Goal: Task Accomplishment & Management: Complete application form

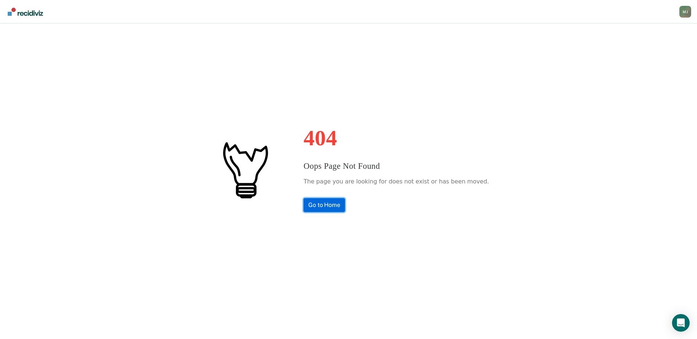
click at [334, 203] on link "Go to Home" at bounding box center [324, 205] width 42 height 14
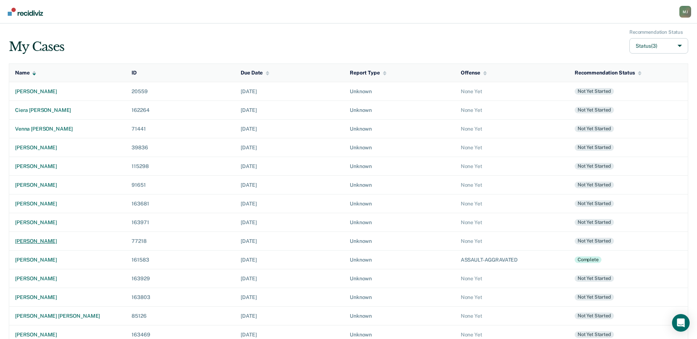
click at [60, 242] on div "bethane lynn hackman" at bounding box center [67, 241] width 105 height 6
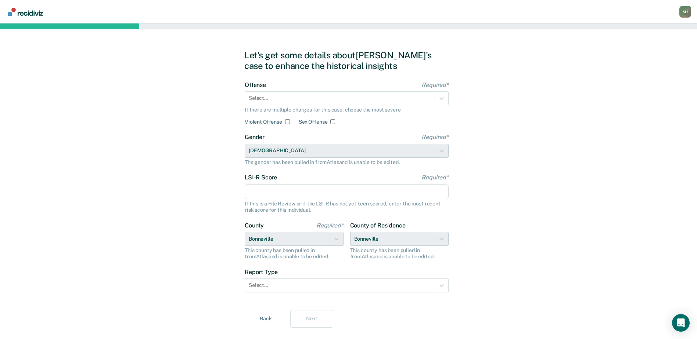
click at [313, 106] on div "Offense Required* Select... If there are multiple charges for this case, choose…" at bounding box center [347, 104] width 204 height 44
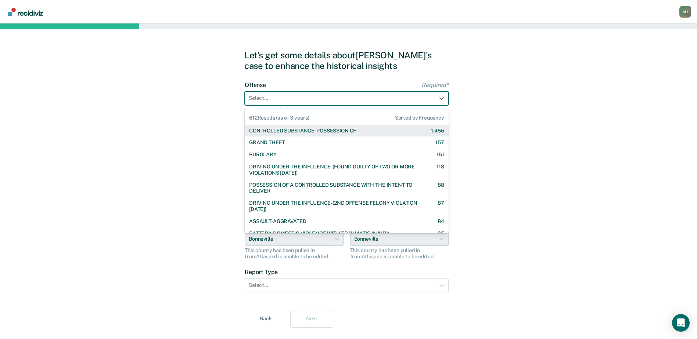
click at [313, 102] on div at bounding box center [340, 98] width 182 height 8
click at [311, 131] on div "CONTROLLED SUBSTANCE-POSSESSION OF" at bounding box center [302, 131] width 107 height 6
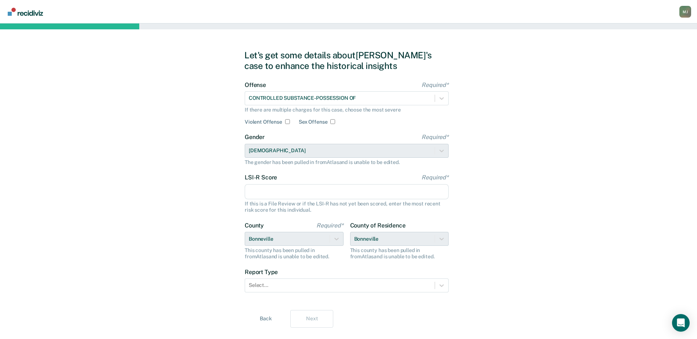
click at [309, 190] on input "LSI-R Score Required*" at bounding box center [347, 191] width 204 height 15
type input "32"
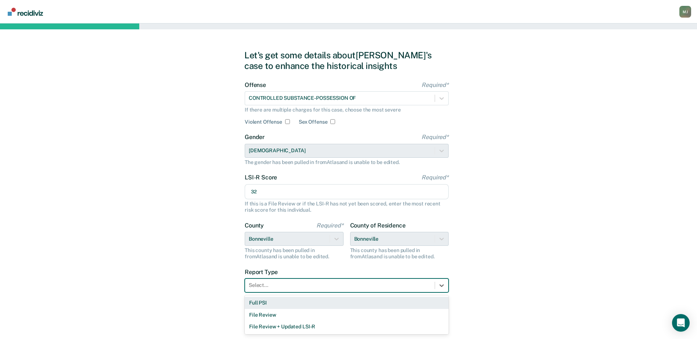
click at [329, 282] on div at bounding box center [340, 286] width 182 height 8
click at [323, 304] on div "Full PSI" at bounding box center [347, 303] width 204 height 12
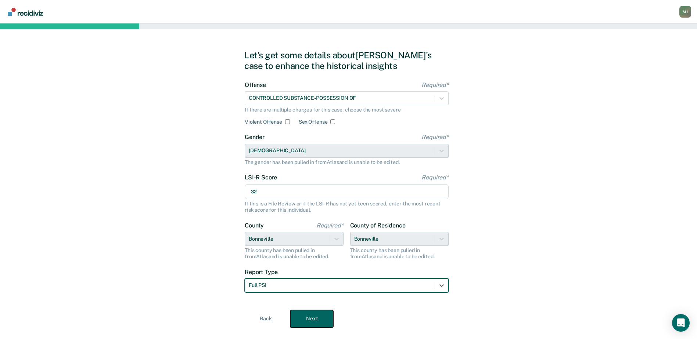
click at [320, 322] on button "Next" at bounding box center [311, 319] width 43 height 18
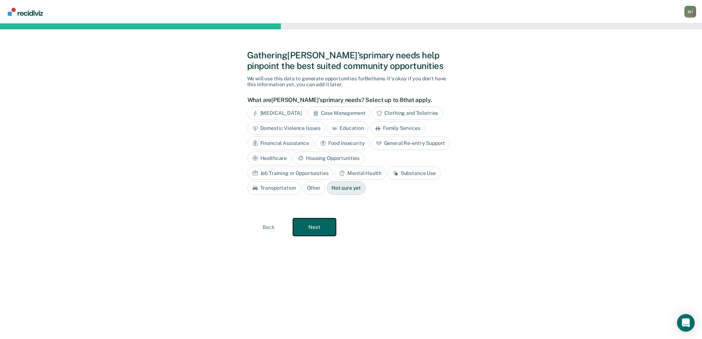
click at [314, 229] on button "Next" at bounding box center [314, 228] width 43 height 18
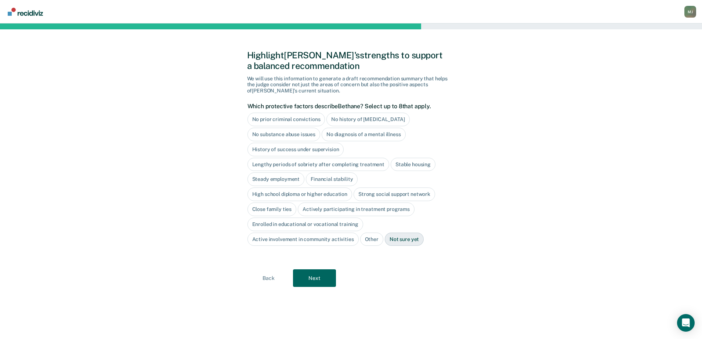
click at [314, 229] on div "Enrolled in educational or vocational training" at bounding box center [306, 225] width 116 height 14
click at [283, 224] on div "Enrolled in educational or vocational training" at bounding box center [310, 225] width 125 height 14
click at [312, 278] on button "Next" at bounding box center [314, 279] width 43 height 18
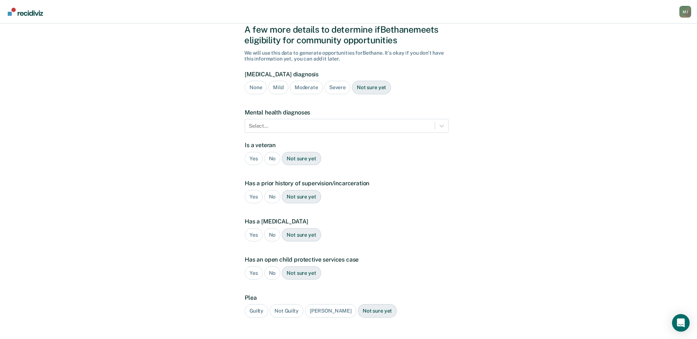
scroll to position [72, 0]
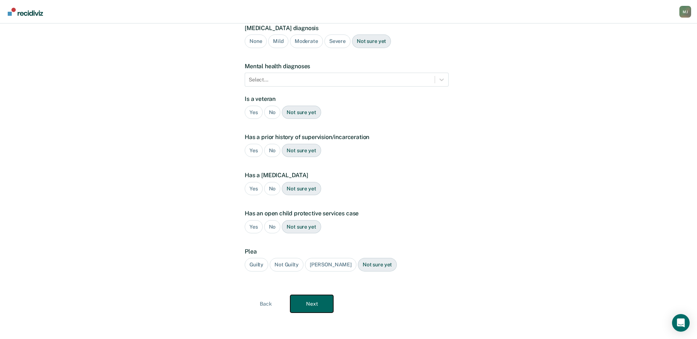
click at [312, 312] on button "Next" at bounding box center [311, 304] width 43 height 18
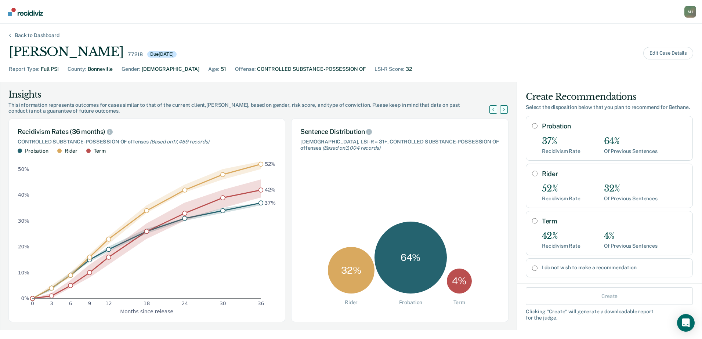
click at [532, 224] on input "Term" at bounding box center [535, 221] width 6 height 6
radio input "true"
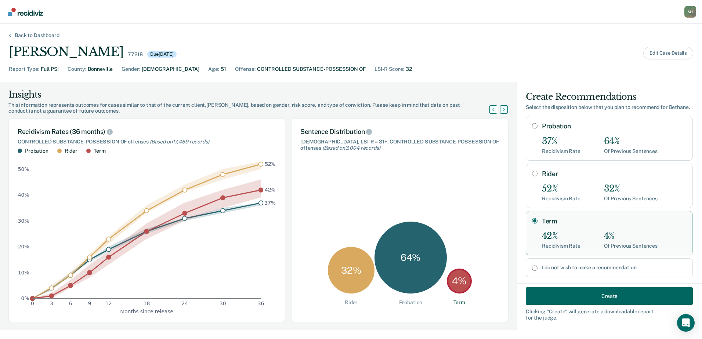
click at [532, 271] on input "I do not wish to make a recommendation" at bounding box center [535, 269] width 6 height 6
radio input "true"
radio input "false"
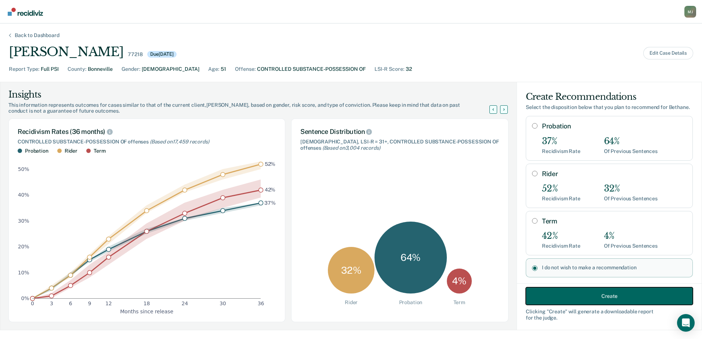
click at [538, 295] on button "Create" at bounding box center [609, 297] width 167 height 18
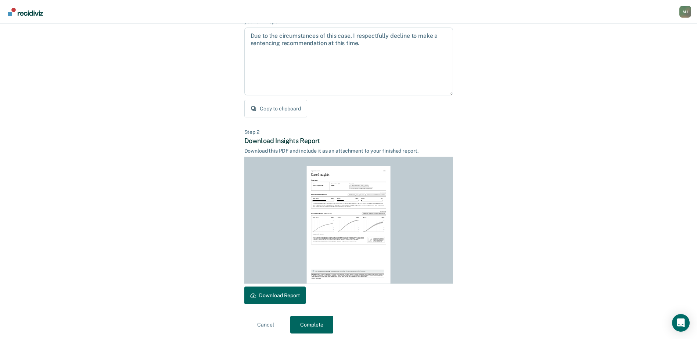
scroll to position [79, 0]
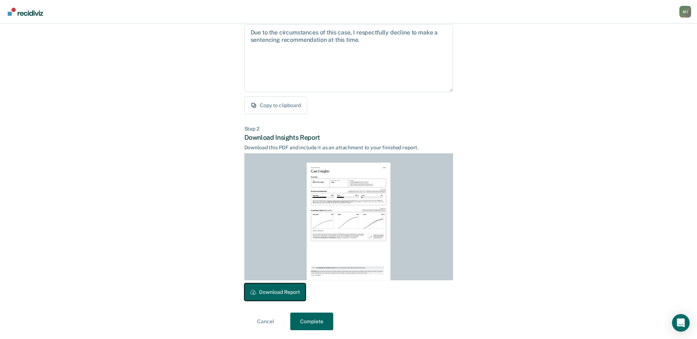
click at [285, 291] on button "Download Report" at bounding box center [274, 293] width 61 height 18
click at [303, 323] on button "Complete" at bounding box center [311, 322] width 43 height 18
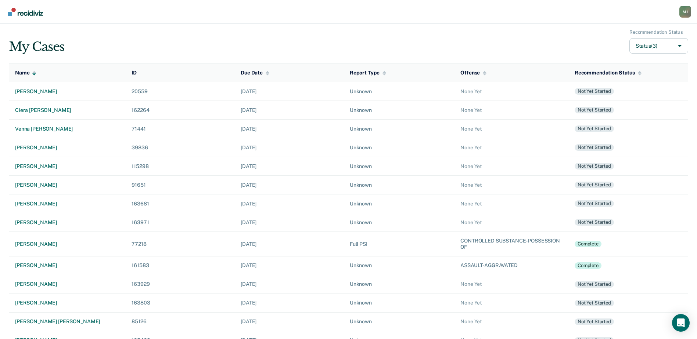
scroll to position [37, 0]
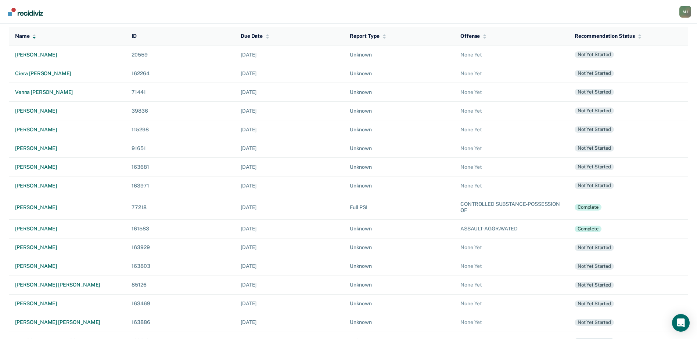
click at [681, 14] on div "M J" at bounding box center [685, 12] width 12 height 12
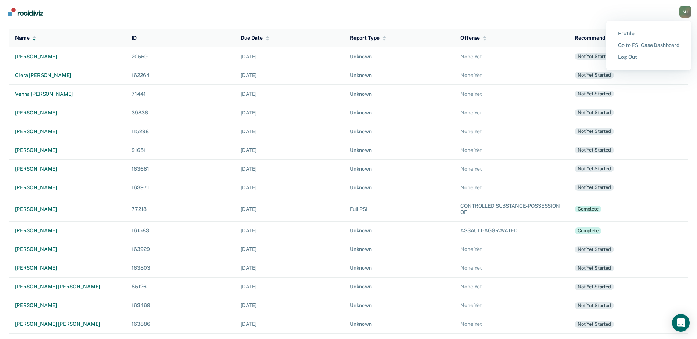
scroll to position [0, 0]
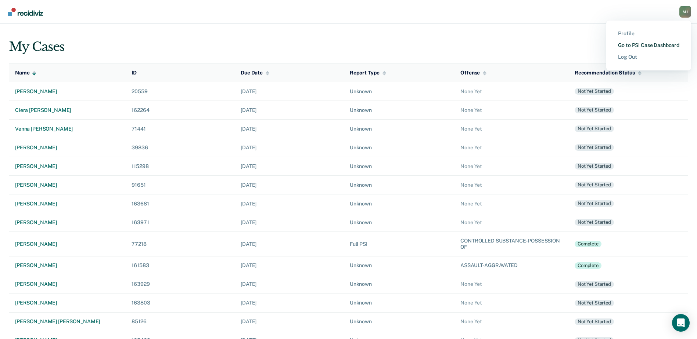
click at [632, 44] on link "Go to PSI Case Dashboard" at bounding box center [648, 45] width 61 height 6
click at [648, 44] on button "Status (3)" at bounding box center [658, 46] width 59 height 16
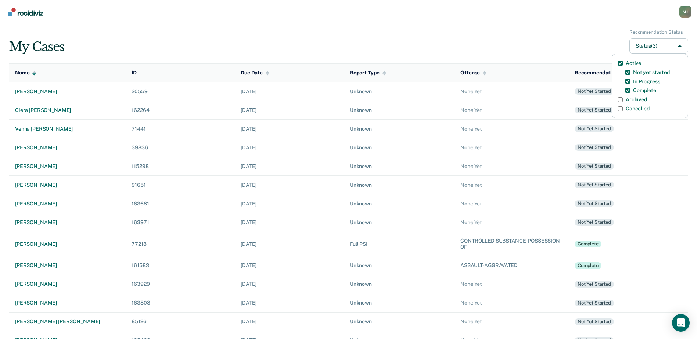
click at [633, 98] on label "Archived" at bounding box center [636, 100] width 21 height 6
click at [623, 98] on input "Archived" at bounding box center [620, 99] width 5 height 5
checkbox input "true"
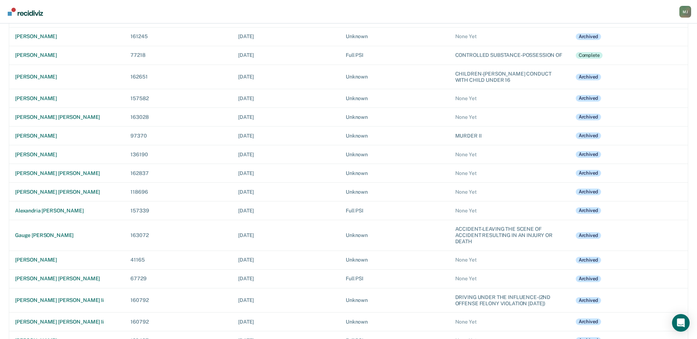
scroll to position [1322, 0]
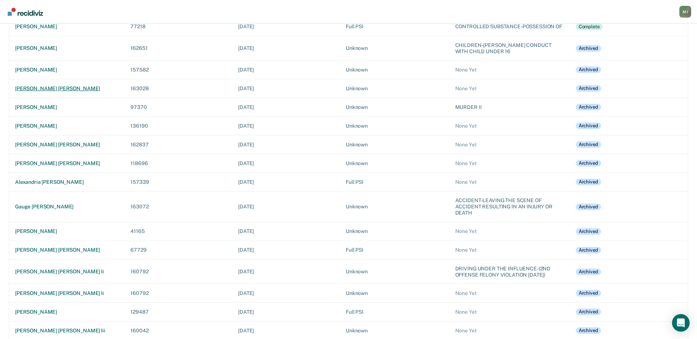
click at [62, 92] on div "patrick joseph hardy" at bounding box center [67, 89] width 104 height 6
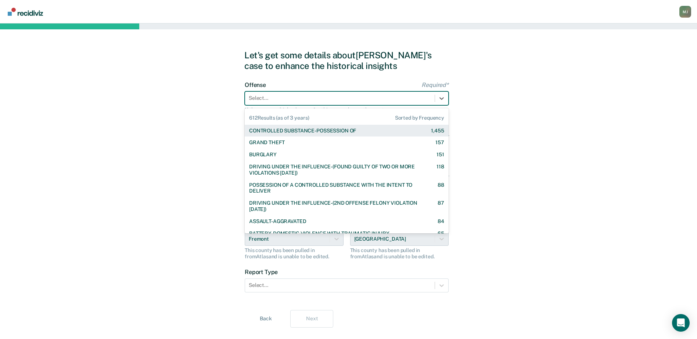
click at [306, 101] on div at bounding box center [340, 98] width 182 height 8
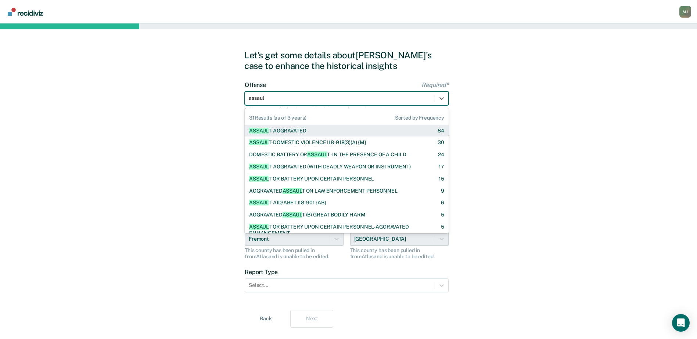
type input "assault"
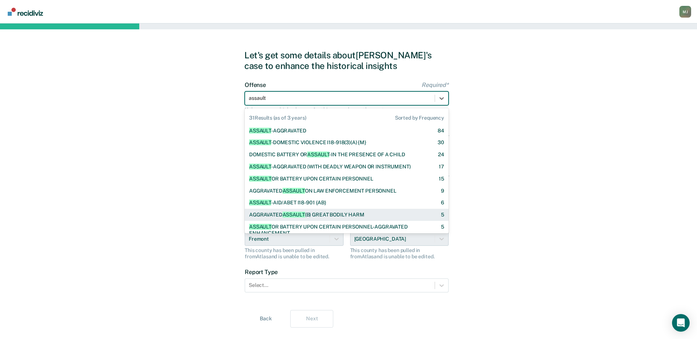
click at [314, 214] on div "AGGRAVATED ASSAULT (B) GREAT BODILY HARM" at bounding box center [306, 215] width 115 height 6
checkbox input "true"
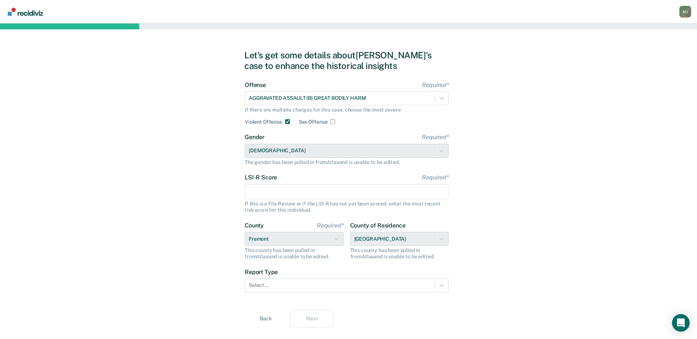
click at [339, 196] on input "LSI-R Score Required*" at bounding box center [347, 191] width 204 height 15
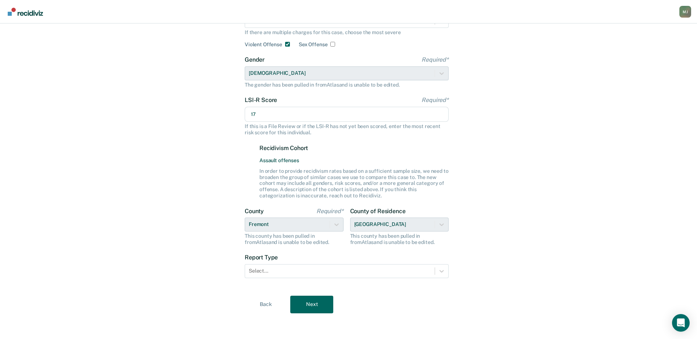
scroll to position [78, 0]
type input "17"
click at [312, 270] on div at bounding box center [340, 271] width 182 height 8
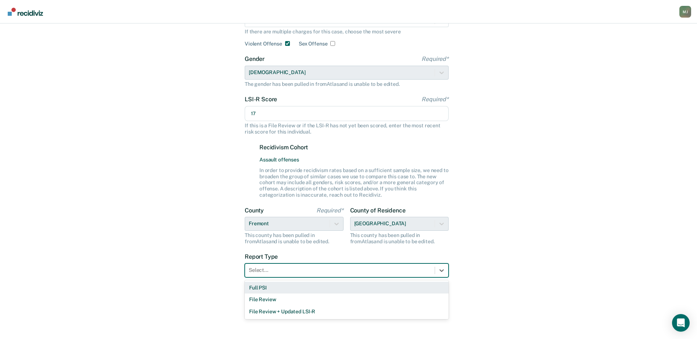
click at [306, 288] on div "Full PSI" at bounding box center [347, 288] width 204 height 12
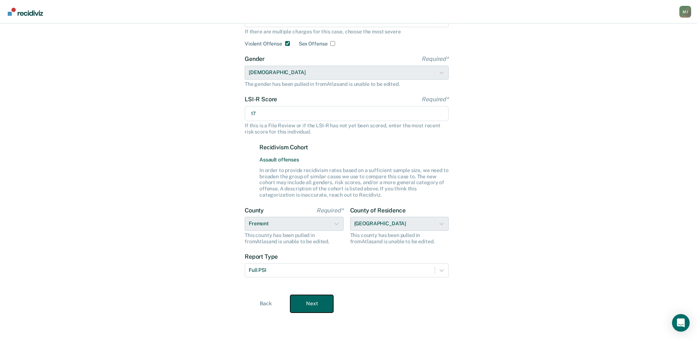
click at [312, 303] on button "Next" at bounding box center [311, 304] width 43 height 18
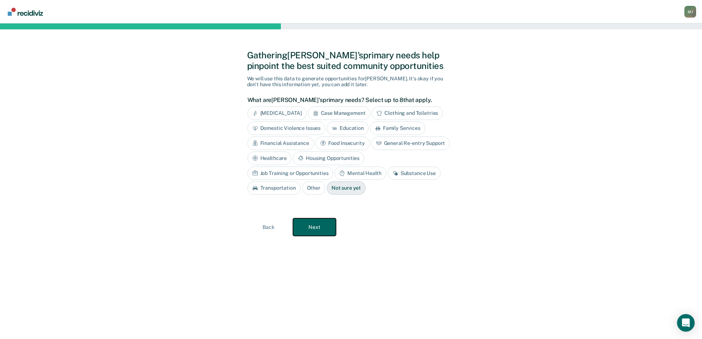
click at [327, 228] on button "Next" at bounding box center [314, 228] width 43 height 18
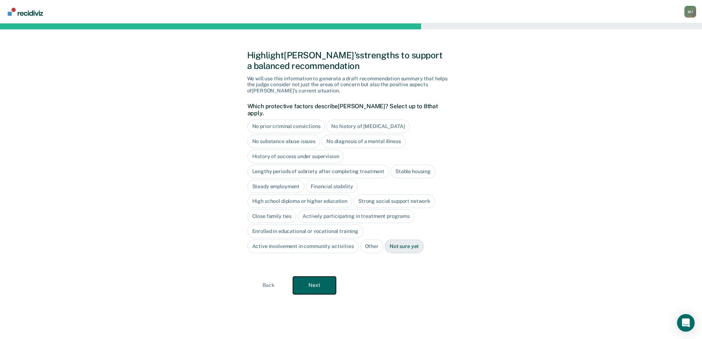
click at [318, 278] on button "Next" at bounding box center [314, 286] width 43 height 18
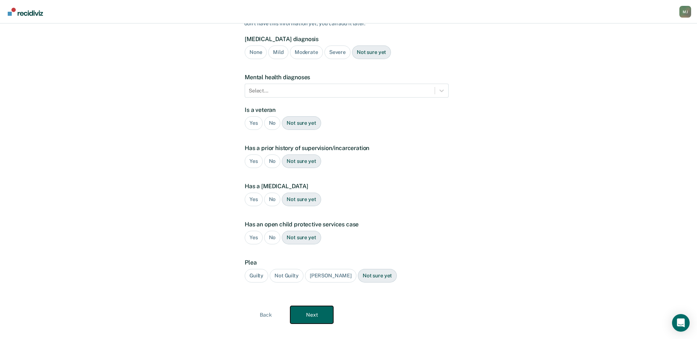
scroll to position [72, 0]
click at [326, 306] on button "Next" at bounding box center [311, 315] width 43 height 18
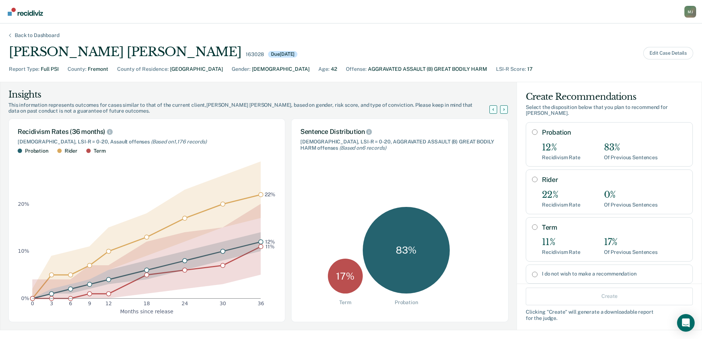
click at [532, 272] on input "I do not wish to make a recommendation" at bounding box center [535, 275] width 6 height 6
radio input "true"
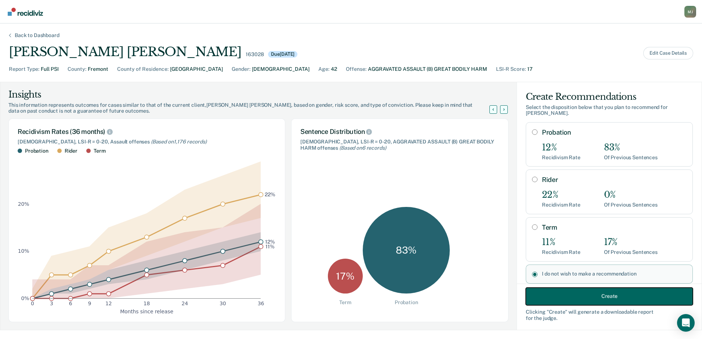
click at [558, 297] on button "Create" at bounding box center [609, 297] width 167 height 18
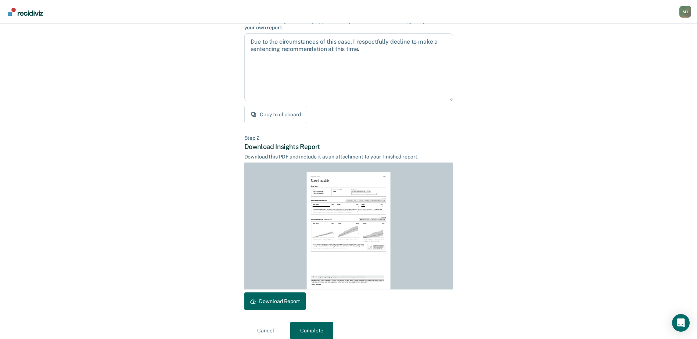
scroll to position [79, 0]
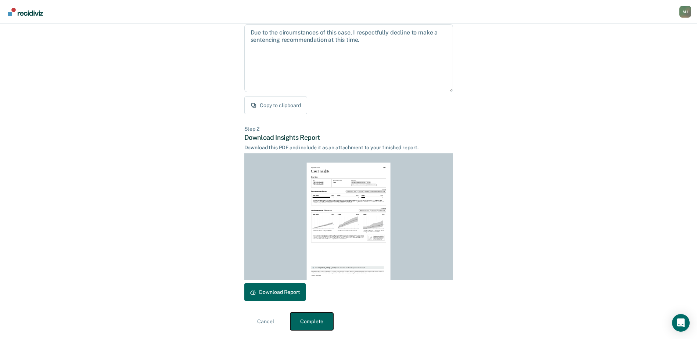
click at [317, 324] on button "Complete" at bounding box center [311, 322] width 43 height 18
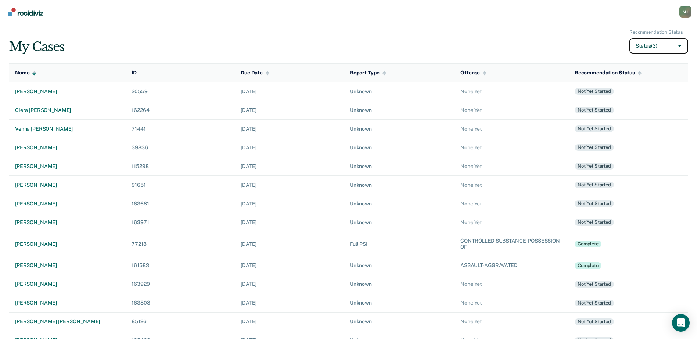
click at [670, 42] on button "Status (3)" at bounding box center [658, 46] width 59 height 16
click at [634, 100] on label "Archived" at bounding box center [636, 100] width 21 height 6
click at [623, 100] on input "Archived" at bounding box center [620, 99] width 5 height 5
checkbox input "true"
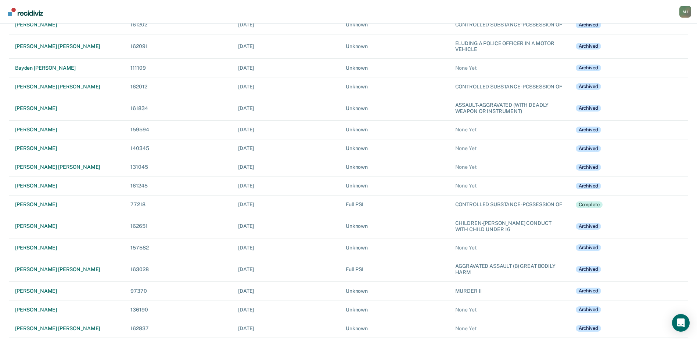
scroll to position [1249, 0]
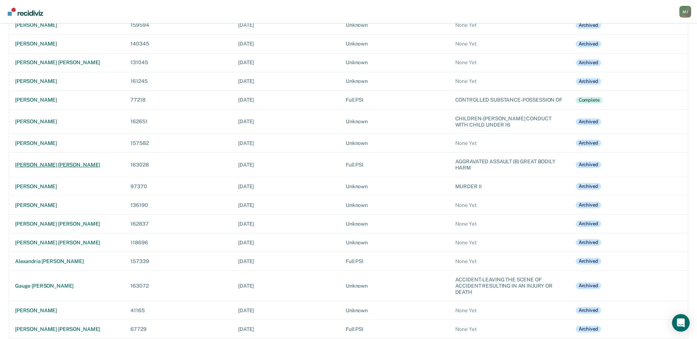
click at [52, 168] on div "patrick joseph hardy" at bounding box center [67, 165] width 104 height 6
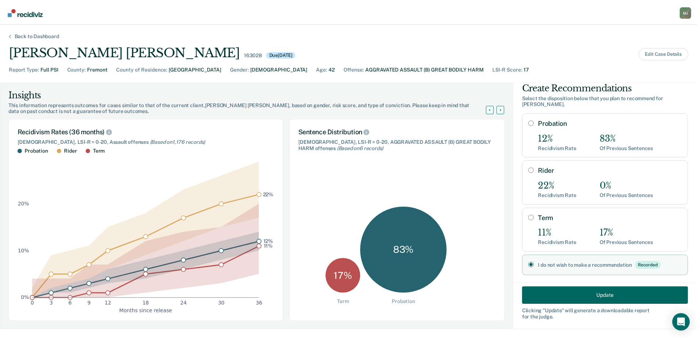
scroll to position [14, 0]
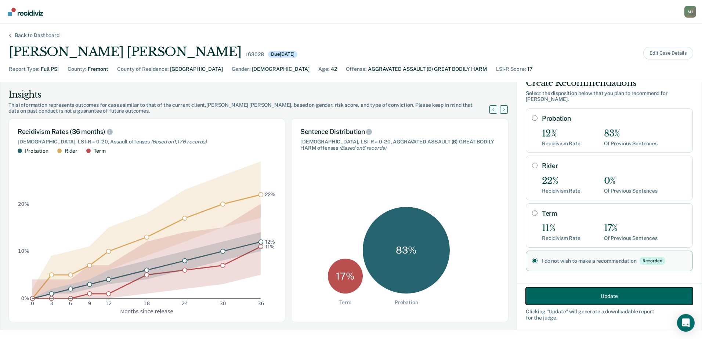
click at [573, 294] on button "Update" at bounding box center [609, 297] width 167 height 18
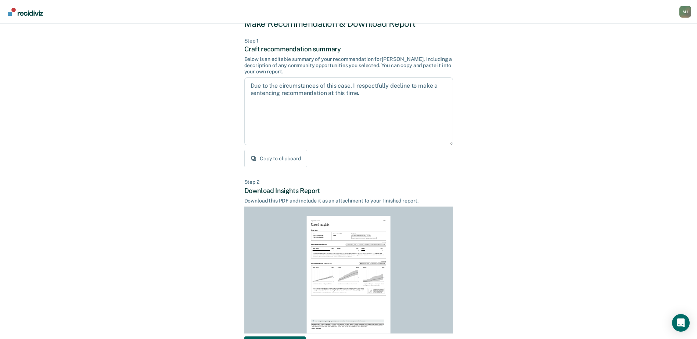
scroll to position [79, 0]
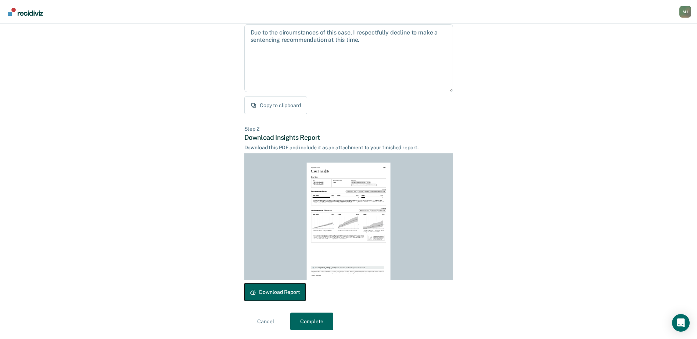
click at [284, 292] on button "Download Report" at bounding box center [274, 293] width 61 height 18
click at [317, 324] on button "Complete" at bounding box center [311, 322] width 43 height 18
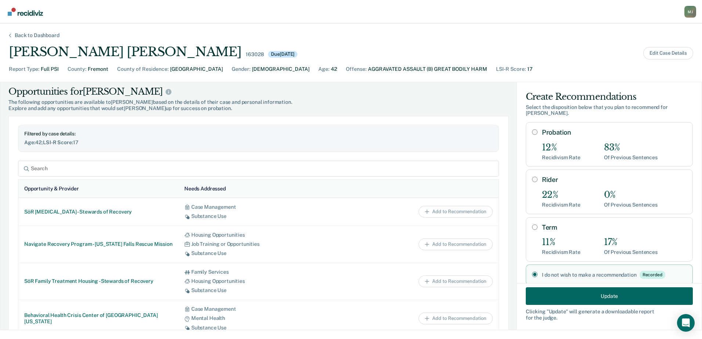
scroll to position [169, 0]
